Goal: Entertainment & Leisure: Consume media (video, audio)

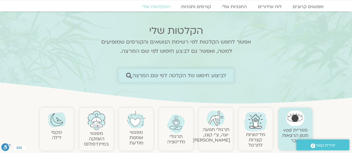
scroll to position [28, 0]
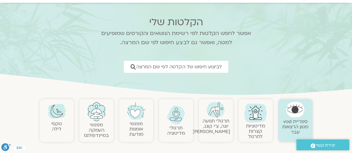
click at [57, 115] on img at bounding box center [57, 111] width 18 height 18
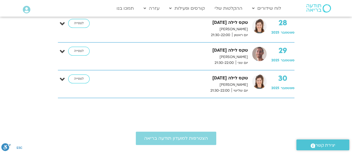
scroll to position [167, 0]
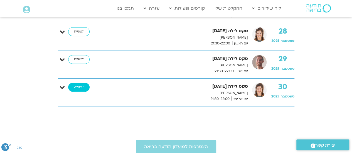
click at [78, 87] on link "לצפייה" at bounding box center [78, 87] width 21 height 9
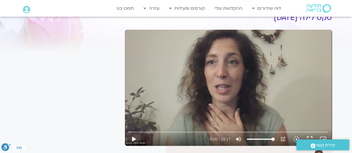
scroll to position [59, 0]
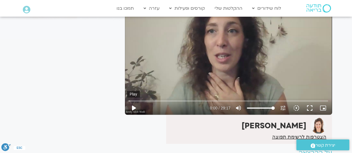
click at [135, 107] on button "play_arrow" at bounding box center [133, 107] width 13 height 13
drag, startPoint x: 129, startPoint y: 101, endPoint x: 133, endPoint y: 100, distance: 3.6
click at [133, 100] on input "Seek" at bounding box center [227, 100] width 199 height 3
drag, startPoint x: 133, startPoint y: 100, endPoint x: 136, endPoint y: 101, distance: 3.2
click at [136, 101] on input "Seek" at bounding box center [227, 100] width 199 height 3
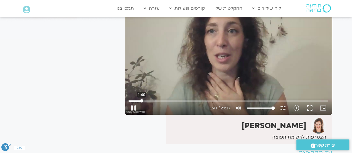
drag, startPoint x: 138, startPoint y: 101, endPoint x: 141, endPoint y: 101, distance: 3.6
click at [141, 101] on input "Seek" at bounding box center [227, 100] width 199 height 3
type input "101.658131"
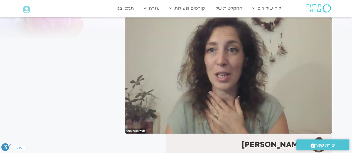
scroll to position [31, 0]
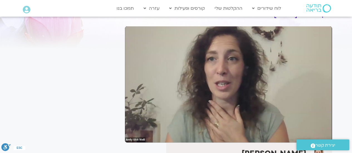
click at [108, 99] on div "It seems we can't find what you're looking for. It seems we can't find what you…" at bounding box center [70, 107] width 105 height 213
